Goal: Transaction & Acquisition: Purchase product/service

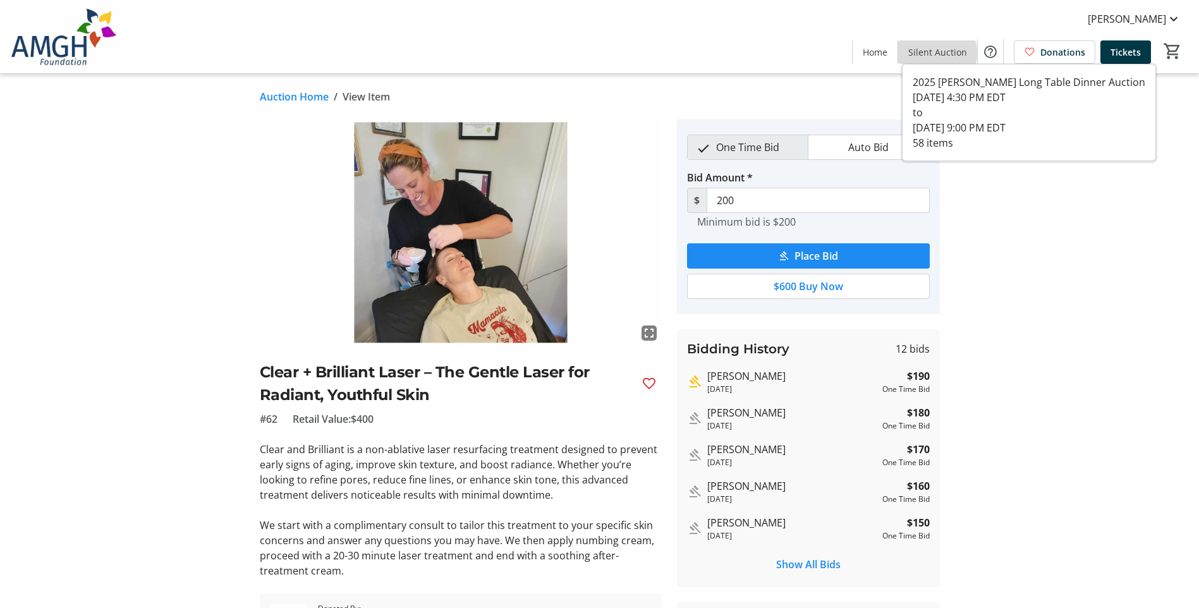
click at [936, 53] on span "Silent Auction" at bounding box center [937, 51] width 59 height 13
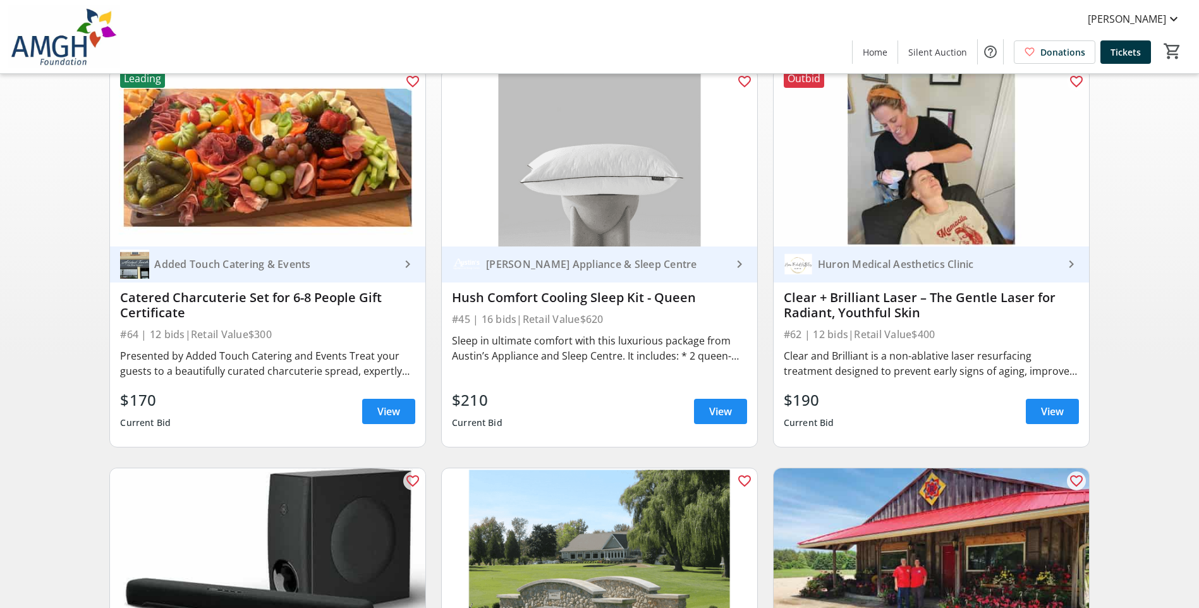
scroll to position [126, 0]
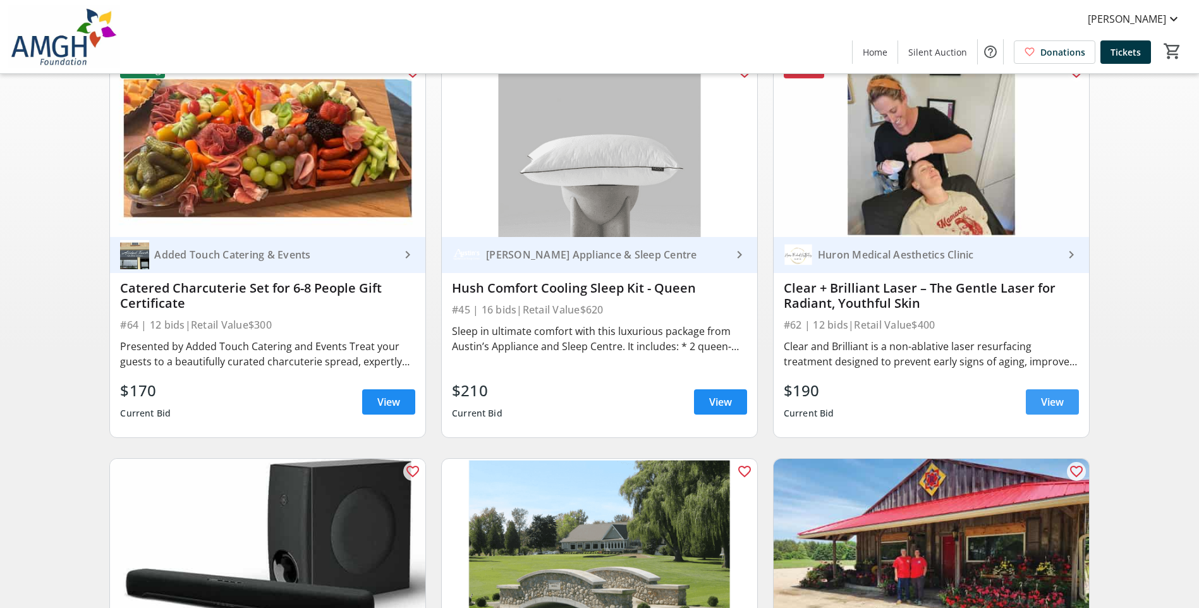
click at [1034, 407] on span at bounding box center [1052, 402] width 53 height 30
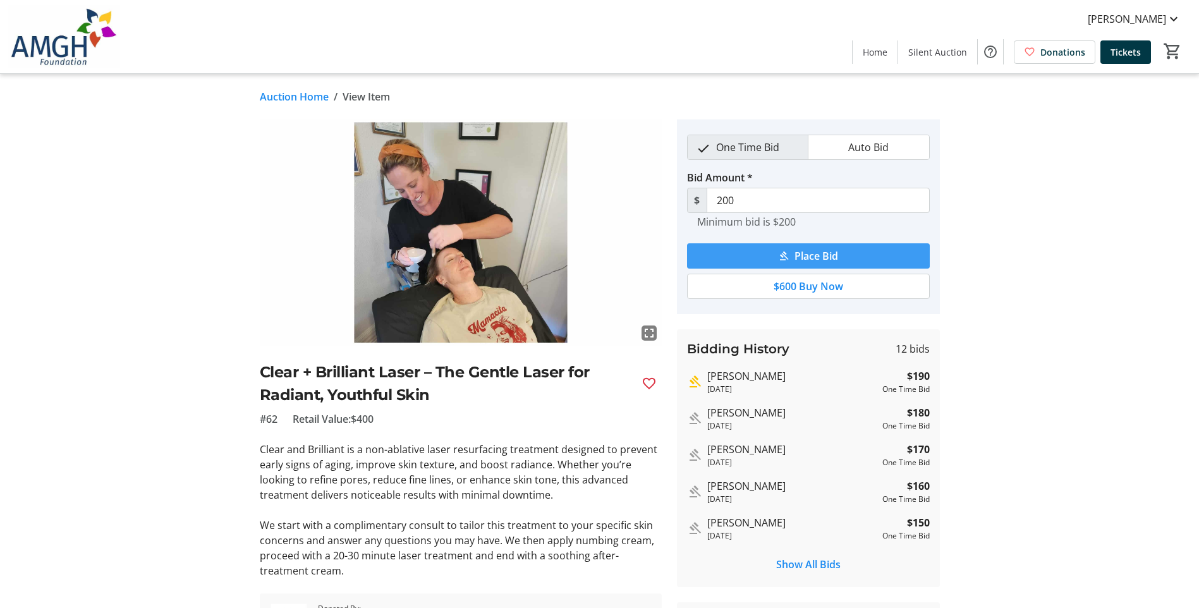
click at [785, 259] on mat-icon "submit" at bounding box center [783, 255] width 11 height 11
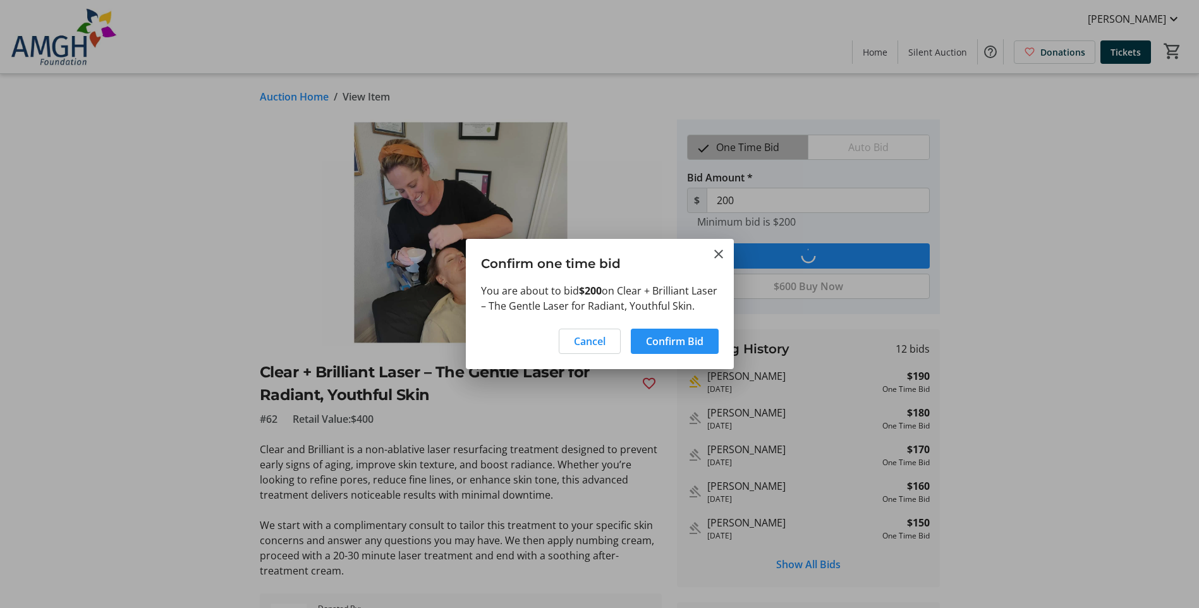
click at [653, 345] on span "Confirm Bid" at bounding box center [675, 341] width 58 height 15
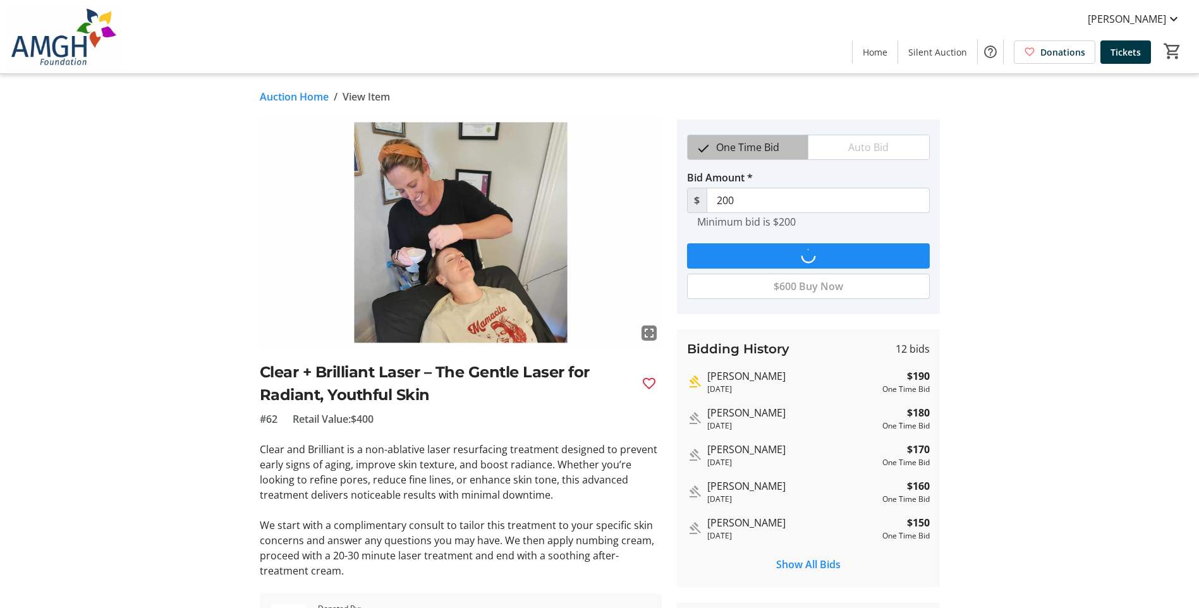
type input "210"
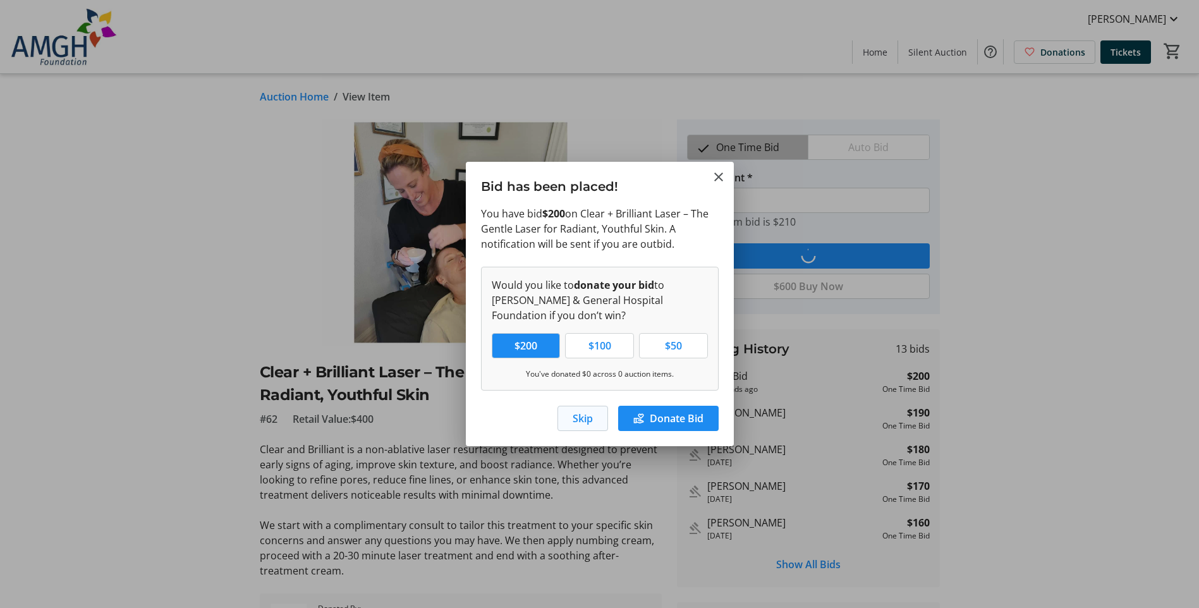
click at [595, 421] on span "button" at bounding box center [582, 418] width 49 height 30
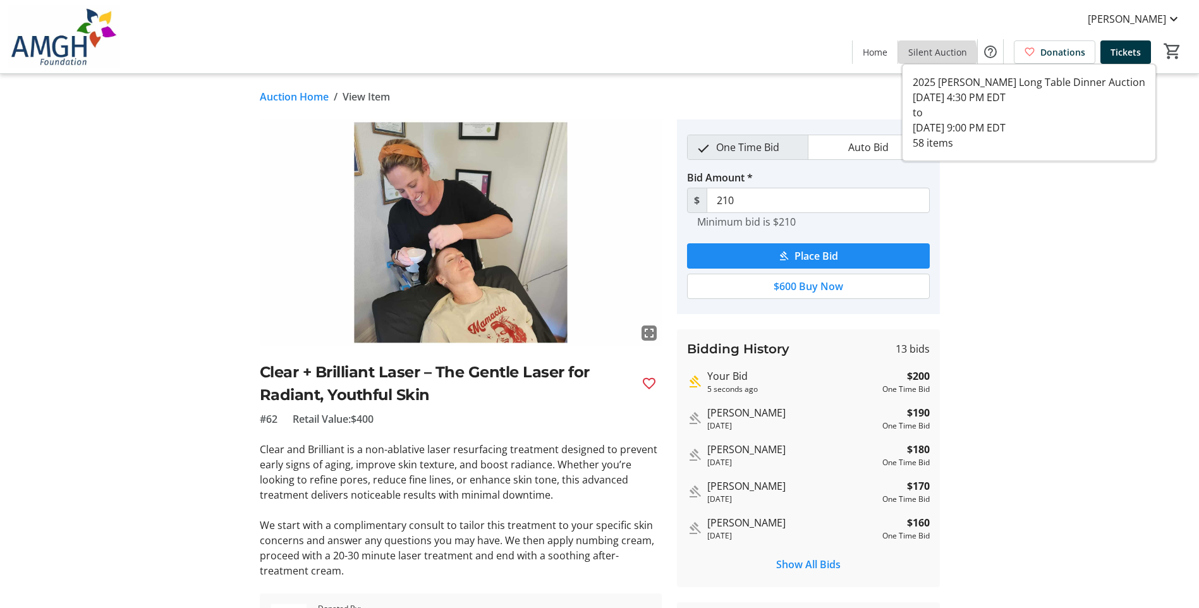
click at [928, 59] on span at bounding box center [937, 52] width 79 height 30
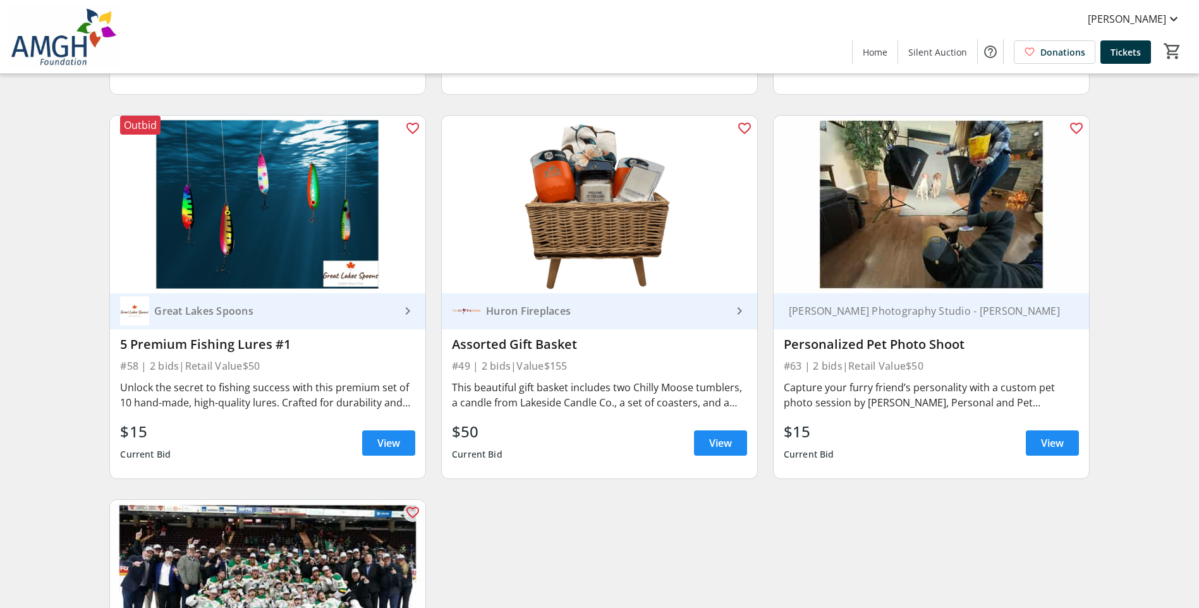
scroll to position [7159, 0]
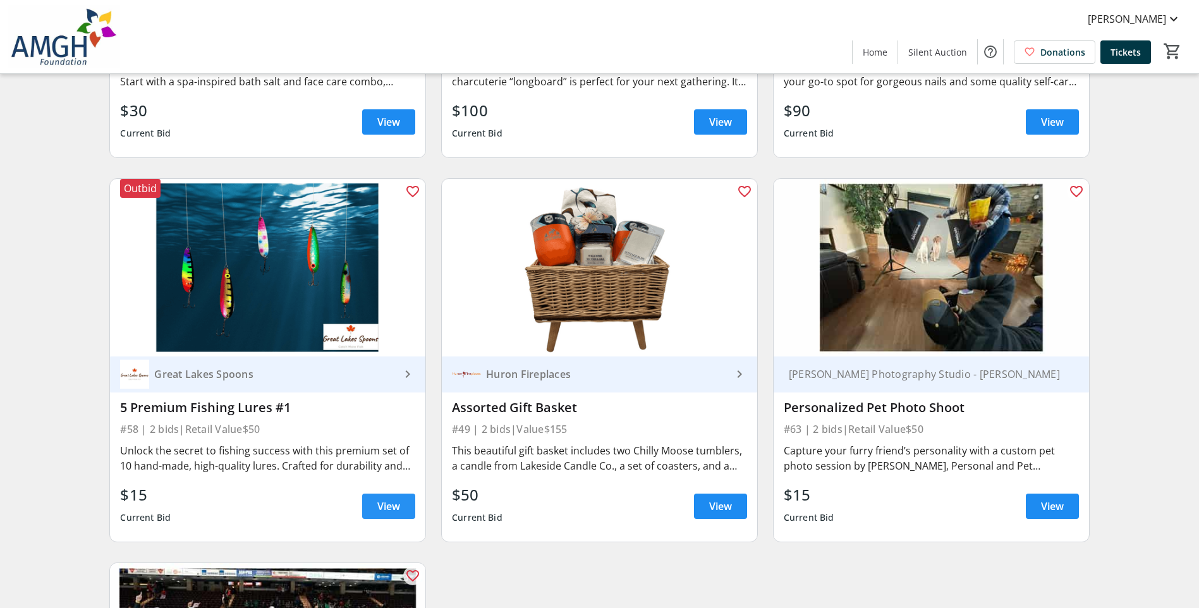
click at [385, 511] on span "View" at bounding box center [388, 506] width 23 height 15
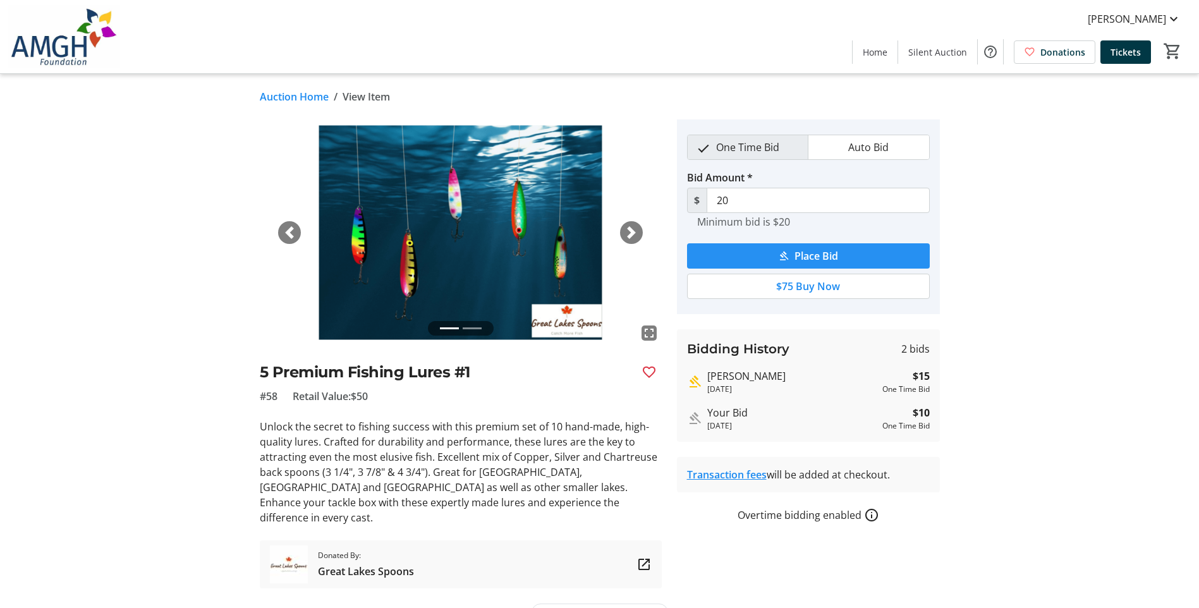
click at [784, 265] on span "submit" at bounding box center [808, 256] width 243 height 30
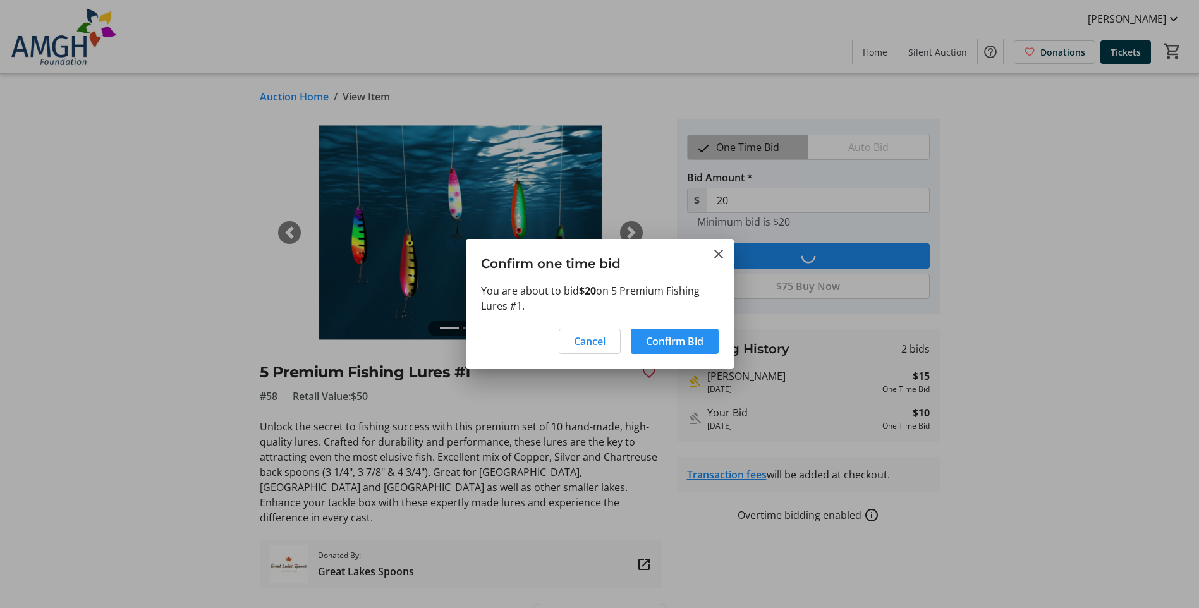
click at [691, 336] on span "Confirm Bid" at bounding box center [675, 341] width 58 height 15
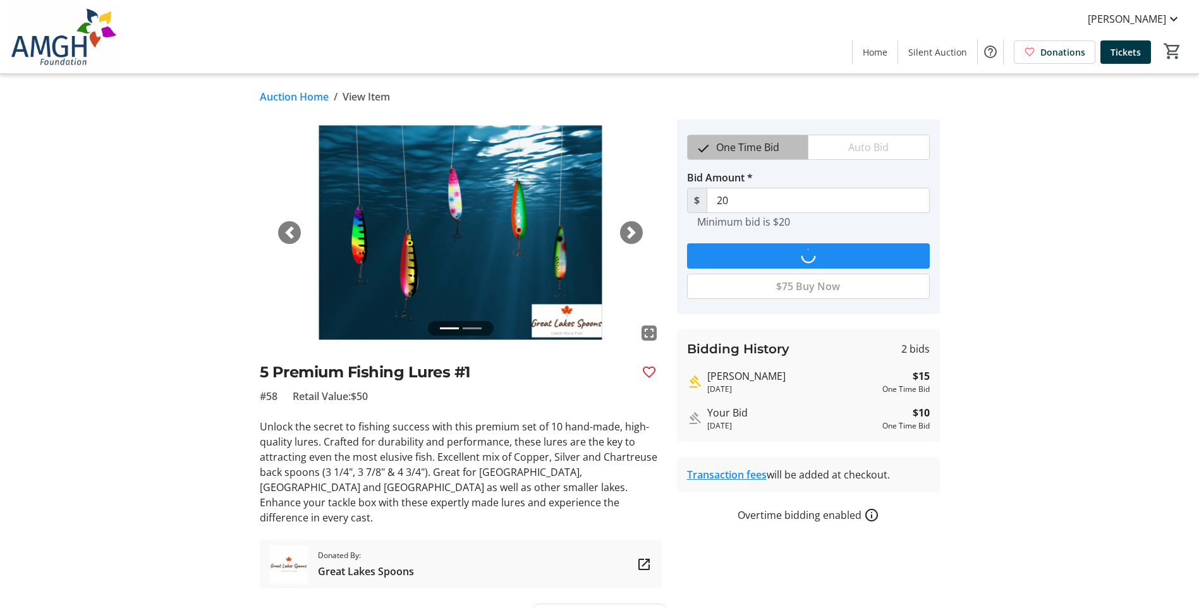
type input "25"
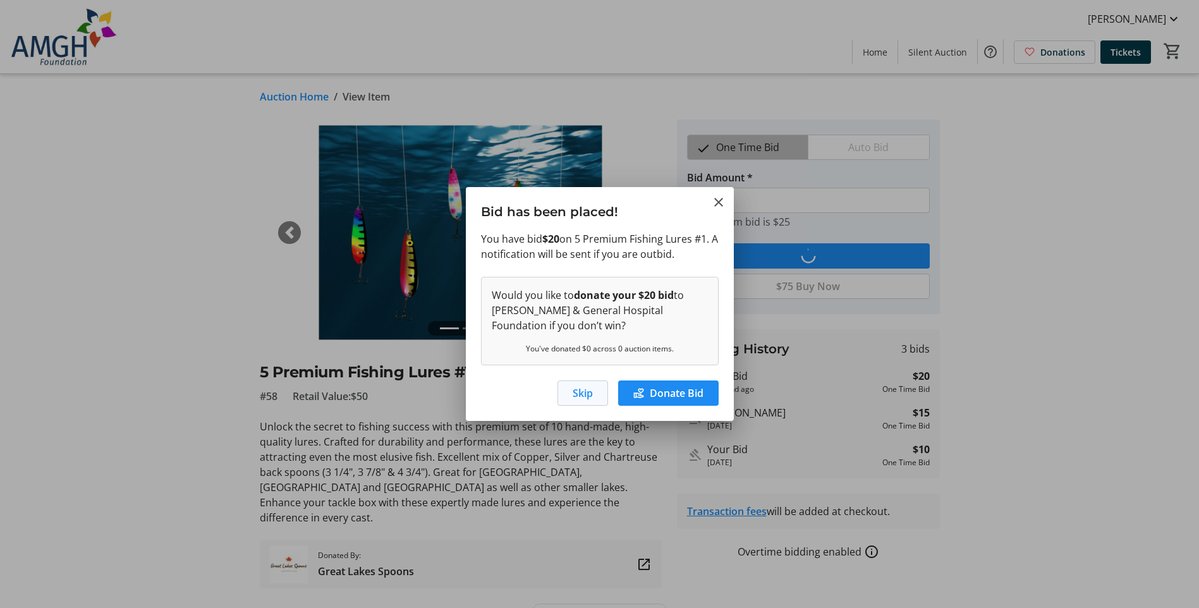
click at [598, 391] on span "button" at bounding box center [582, 393] width 49 height 30
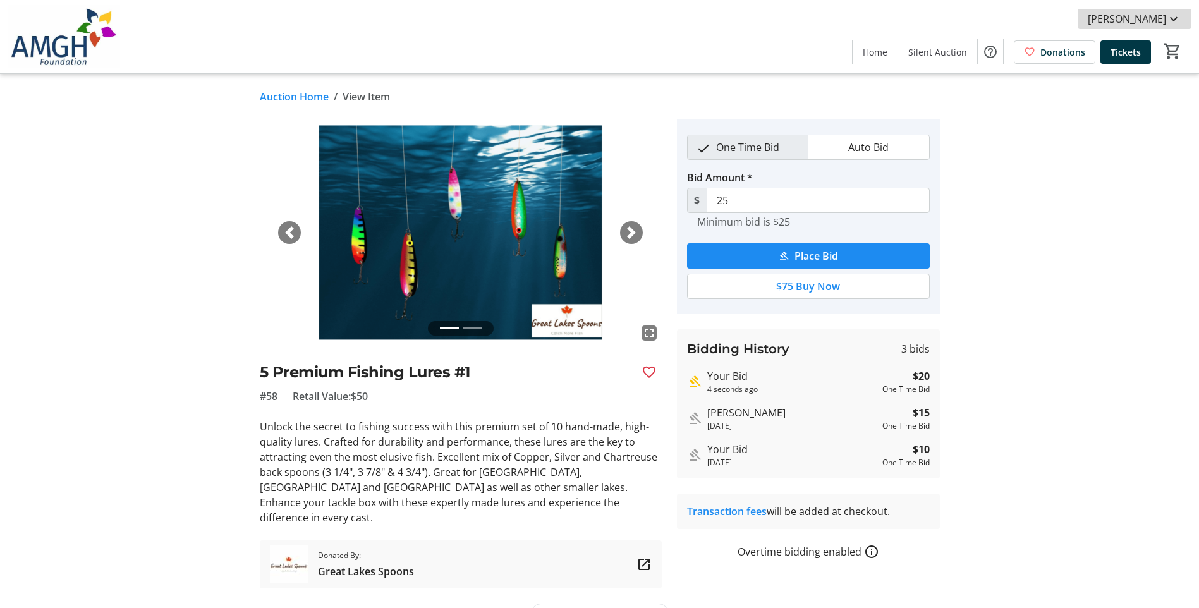
click at [1148, 26] on span "[PERSON_NAME]" at bounding box center [1126, 18] width 78 height 15
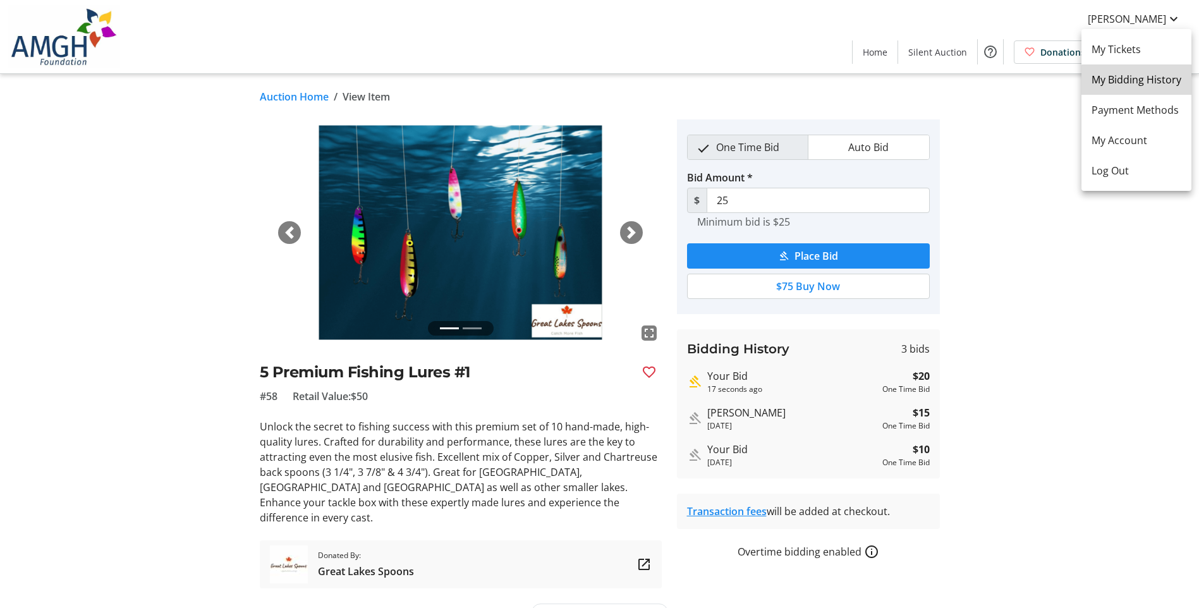
click at [1139, 80] on span "My Bidding History" at bounding box center [1136, 79] width 90 height 15
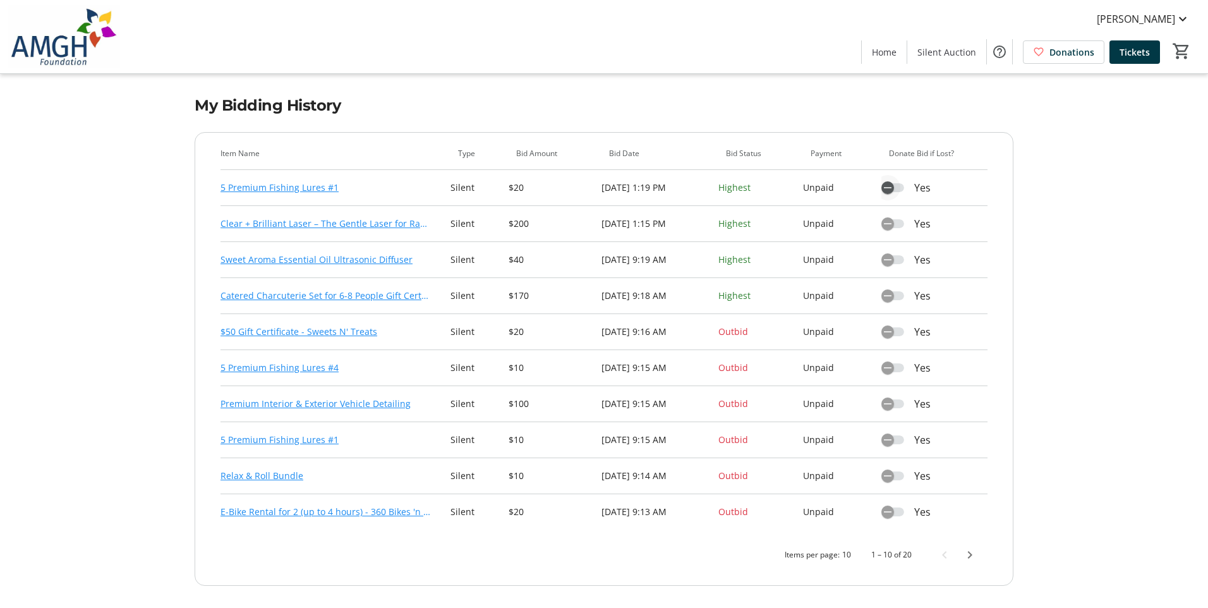
click at [890, 188] on icon "button" at bounding box center [887, 187] width 11 height 11
click at [904, 188] on icon "button" at bounding box center [897, 187] width 11 height 11
click at [969, 555] on span "Next page" at bounding box center [969, 554] width 25 height 25
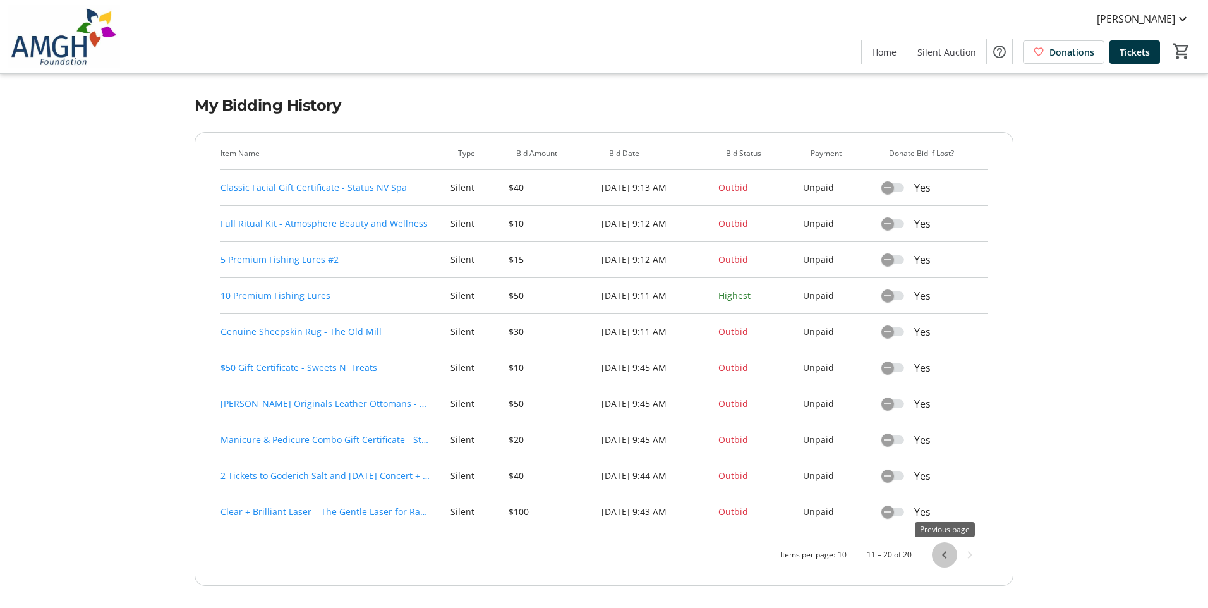
click at [939, 557] on span "Previous page" at bounding box center [944, 554] width 25 height 25
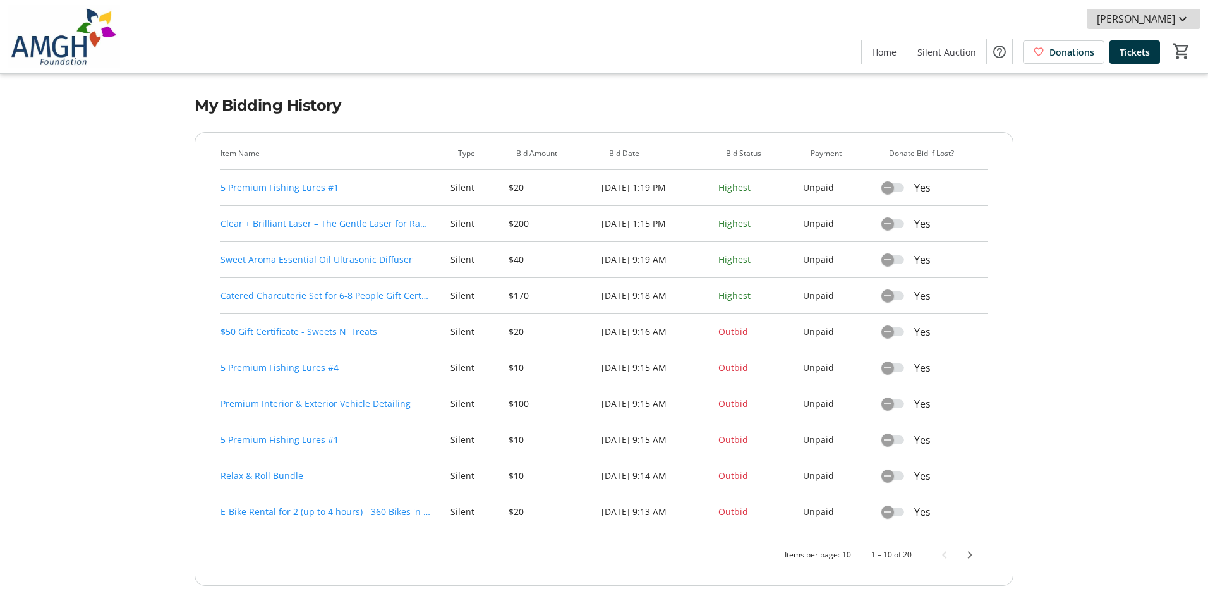
click at [1168, 13] on span "[PERSON_NAME]" at bounding box center [1136, 18] width 78 height 15
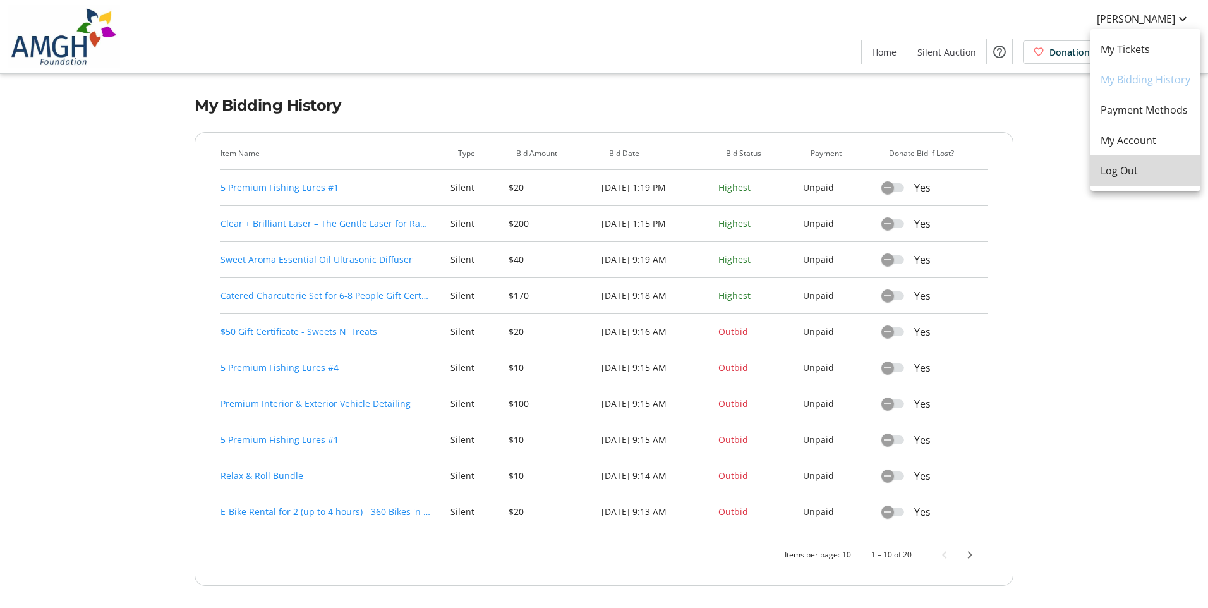
click at [1130, 167] on span "Log Out" at bounding box center [1146, 170] width 90 height 15
